Goal: Information Seeking & Learning: Learn about a topic

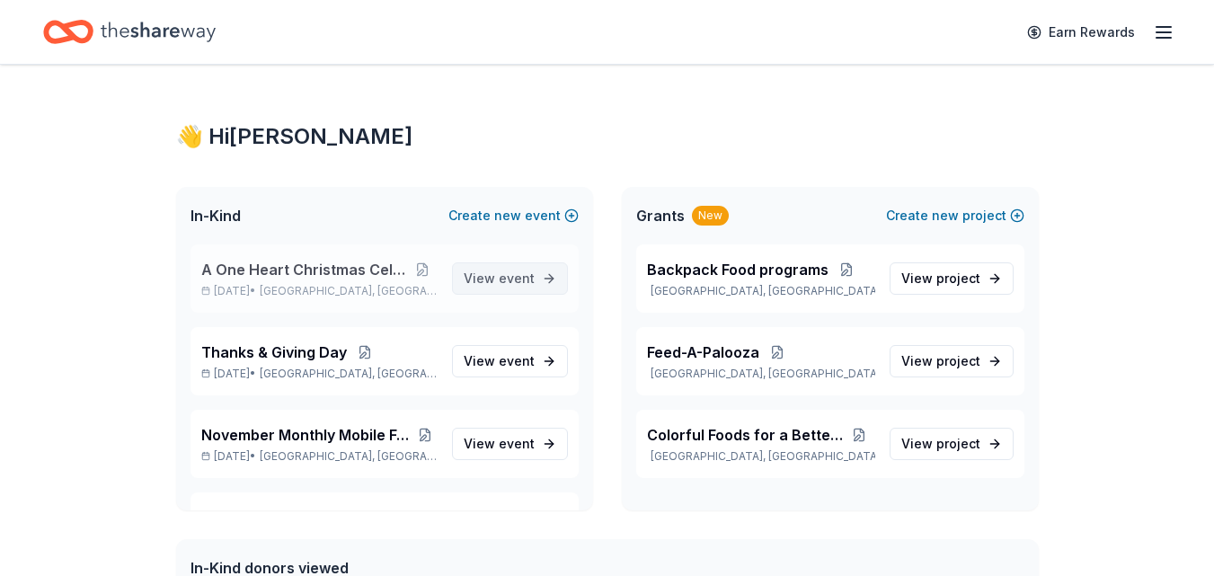
click at [499, 272] on span "event" at bounding box center [517, 278] width 36 height 15
click at [538, 280] on link "View event" at bounding box center [510, 278] width 116 height 32
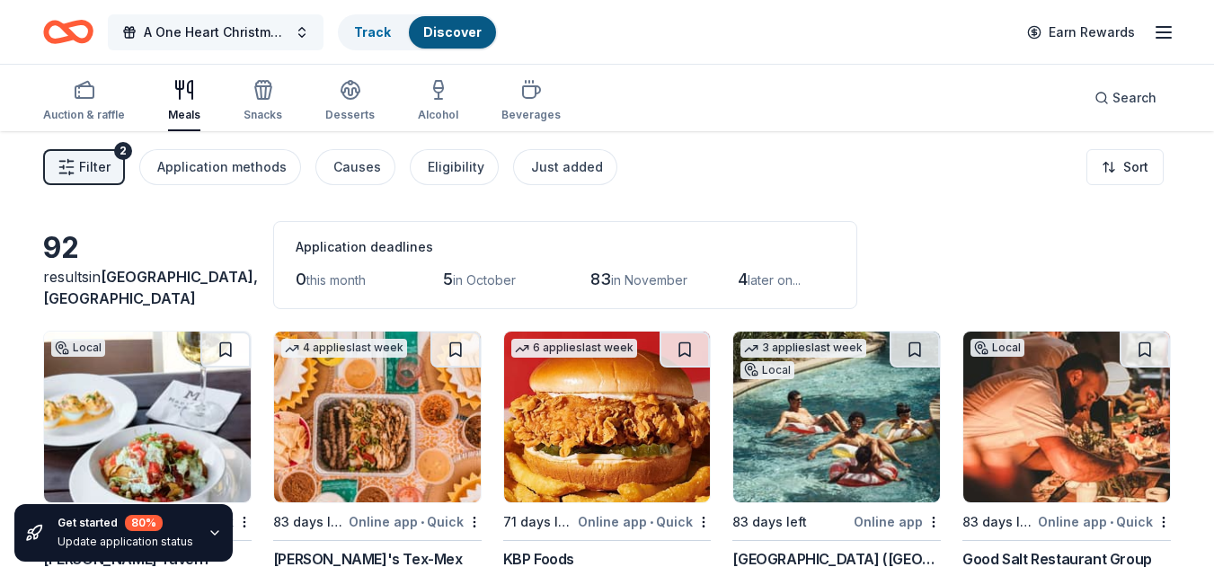
click at [300, 32] on button "A One Heart Christmas Celebration" at bounding box center [216, 32] width 216 height 36
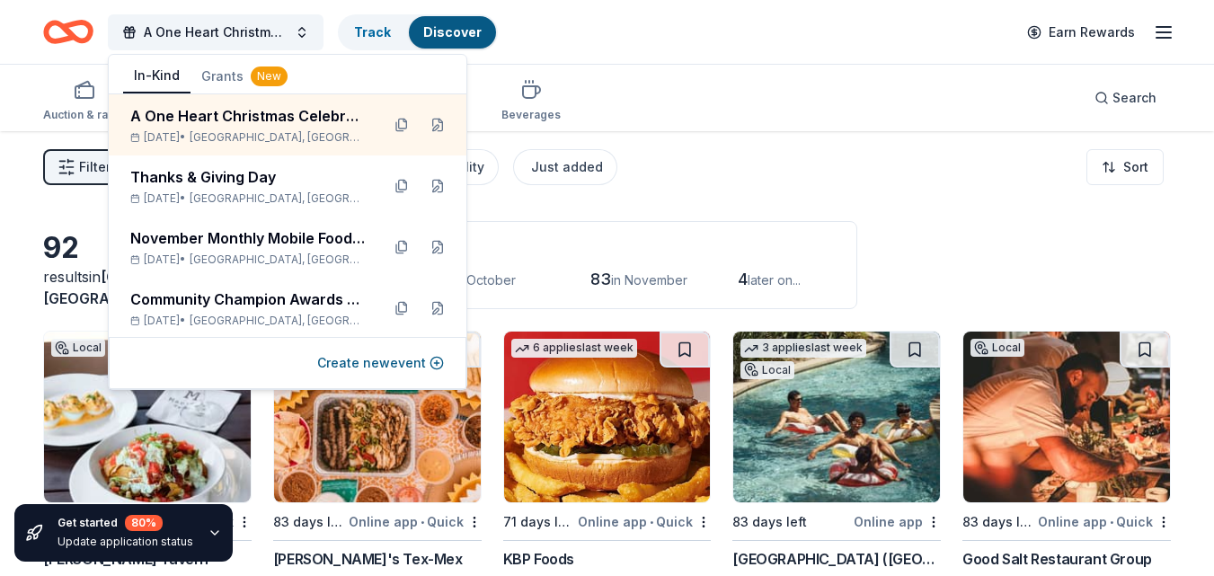
scroll to position [36, 0]
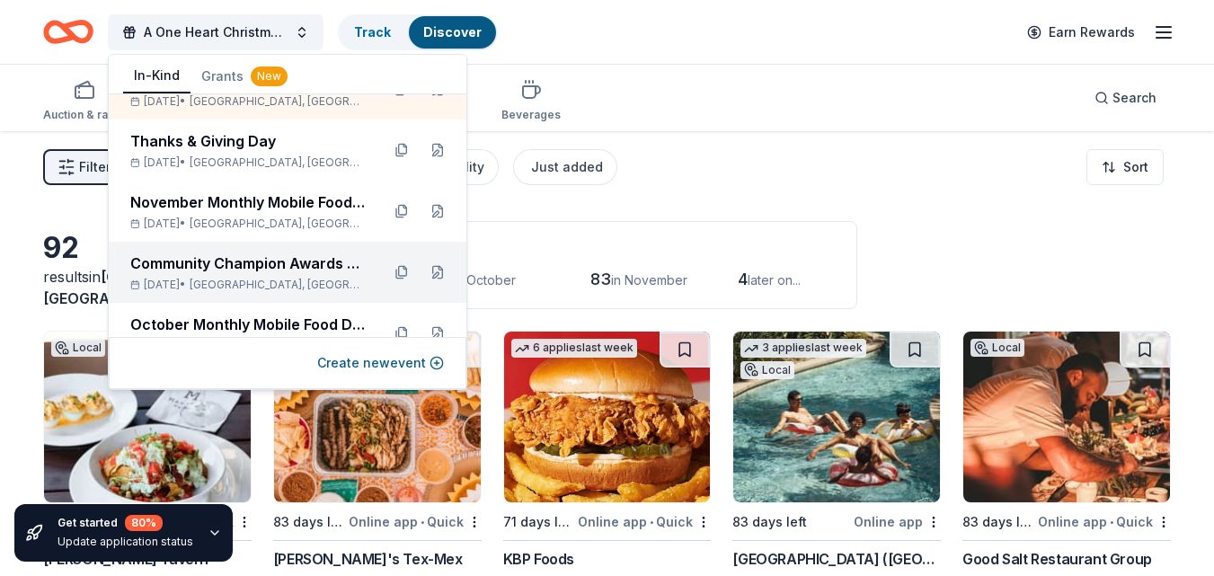
click at [243, 265] on div "Community Champion Awards Benefit Presented by: One Heart for Women and Childre…" at bounding box center [248, 264] width 236 height 22
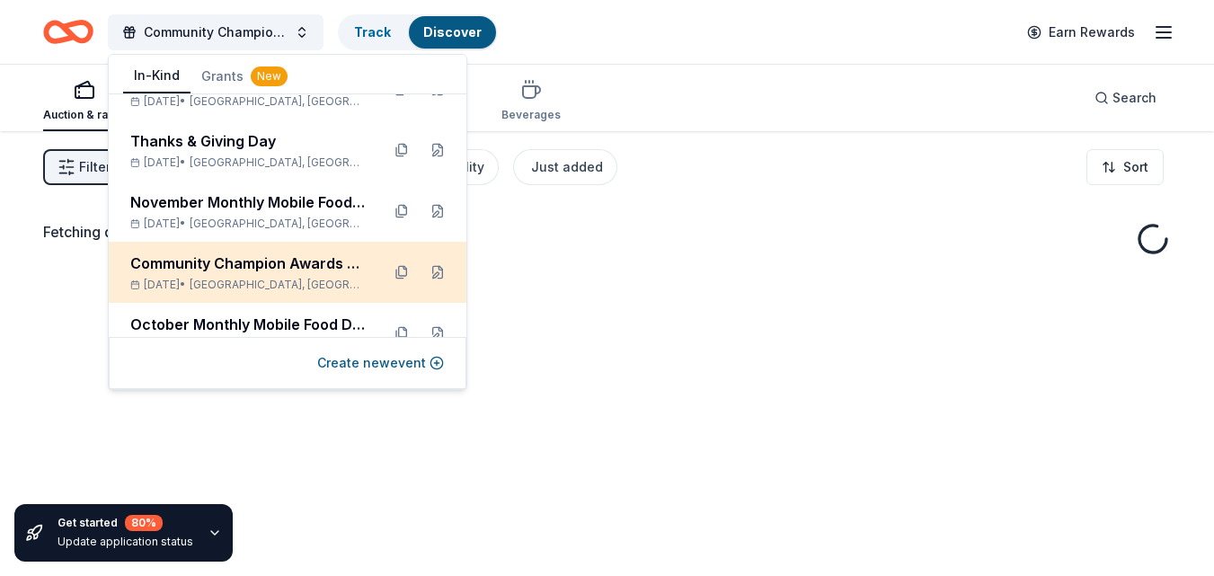
click at [243, 265] on div "Community Champion Awards Benefit Presented by: One Heart for Women and Childre…" at bounding box center [248, 264] width 236 height 22
